Goal: Task Accomplishment & Management: Complete application form

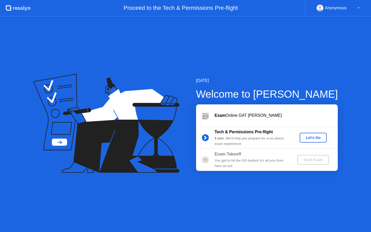
click at [306, 138] on div "Let's Go" at bounding box center [313, 138] width 23 height 4
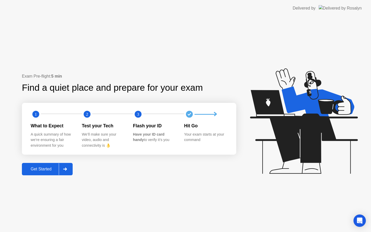
click at [47, 168] on div "Get Started" at bounding box center [40, 169] width 35 height 5
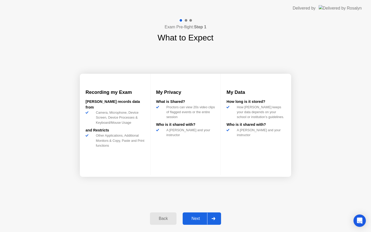
click at [204, 220] on div "Next" at bounding box center [195, 218] width 23 height 5
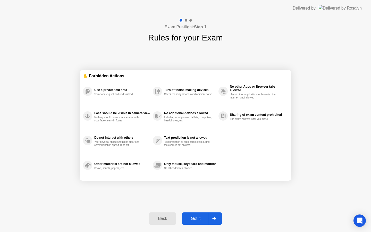
click at [195, 220] on div "Got it" at bounding box center [196, 218] width 24 height 5
select select "Available cameras"
select select "Available speakers"
select select "Available microphones"
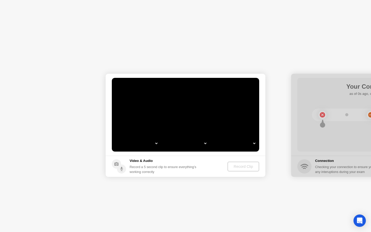
select select "**********"
select select "*******"
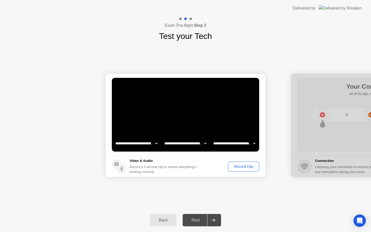
click at [249, 167] on div "Record Clip" at bounding box center [244, 166] width 28 height 4
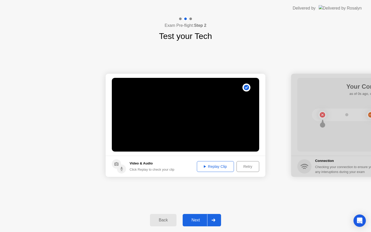
click at [221, 167] on div "Replay Clip" at bounding box center [216, 166] width 34 height 4
click at [204, 222] on div "Next" at bounding box center [195, 220] width 23 height 5
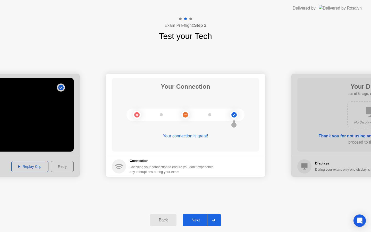
click at [202, 220] on div "Next" at bounding box center [195, 220] width 23 height 5
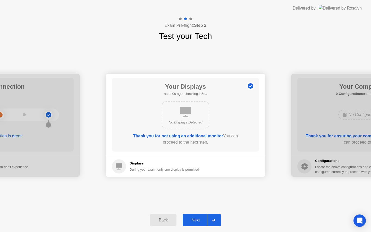
click at [198, 219] on div "Next" at bounding box center [195, 220] width 23 height 5
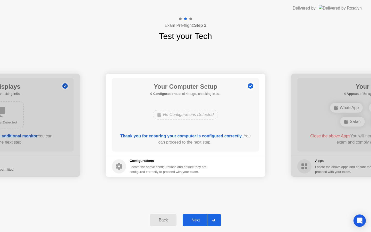
click at [205, 220] on div "Next" at bounding box center [195, 220] width 23 height 5
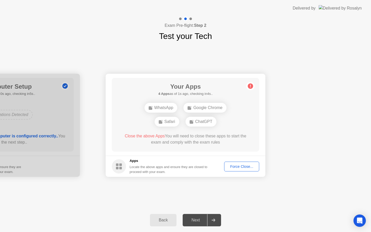
click at [243, 167] on div "Force Close..." at bounding box center [241, 166] width 31 height 4
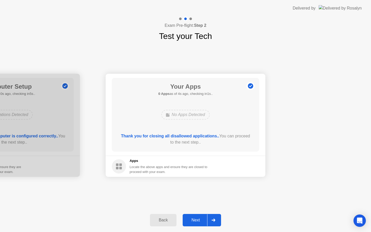
click at [194, 220] on div "Next" at bounding box center [195, 220] width 23 height 5
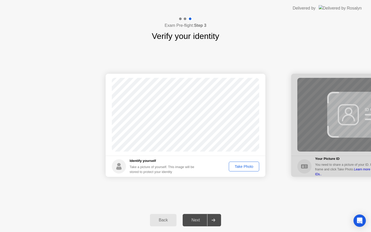
click at [242, 167] on div "Take Photo" at bounding box center [244, 166] width 27 height 4
click at [241, 167] on div "Retake" at bounding box center [247, 166] width 20 height 4
click at [241, 167] on div "Take Photo" at bounding box center [244, 166] width 27 height 4
click at [197, 218] on div "Next" at bounding box center [195, 220] width 23 height 5
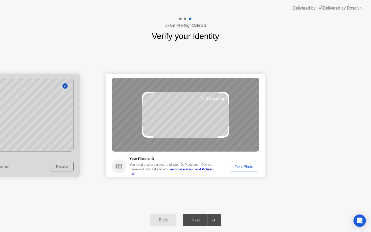
click at [243, 166] on div "Take Photo" at bounding box center [244, 166] width 27 height 4
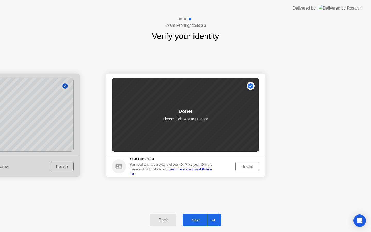
click at [188, 218] on div "Next" at bounding box center [195, 220] width 23 height 5
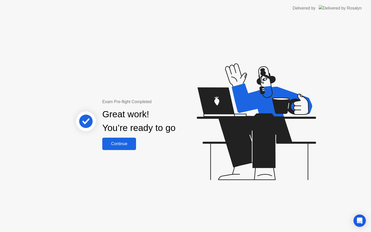
click at [123, 143] on div "Continue" at bounding box center [119, 144] width 31 height 5
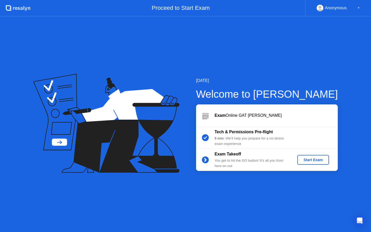
click at [304, 160] on div "Start Exam" at bounding box center [314, 160] width 28 height 4
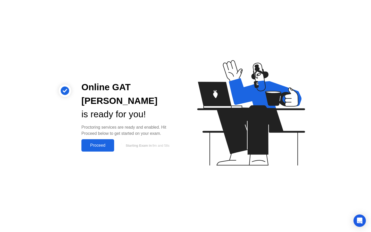
click at [102, 139] on button "Proceed" at bounding box center [97, 145] width 33 height 12
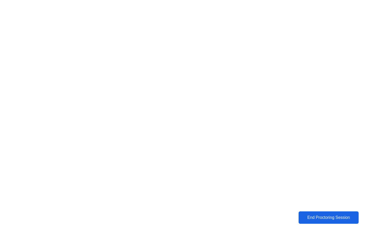
click at [317, 216] on div "End Proctoring Session" at bounding box center [328, 217] width 57 height 5
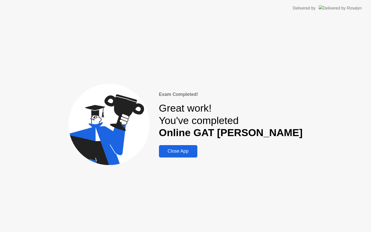
click at [196, 149] on div "Close App" at bounding box center [178, 150] width 35 height 5
